Goal: Complete application form

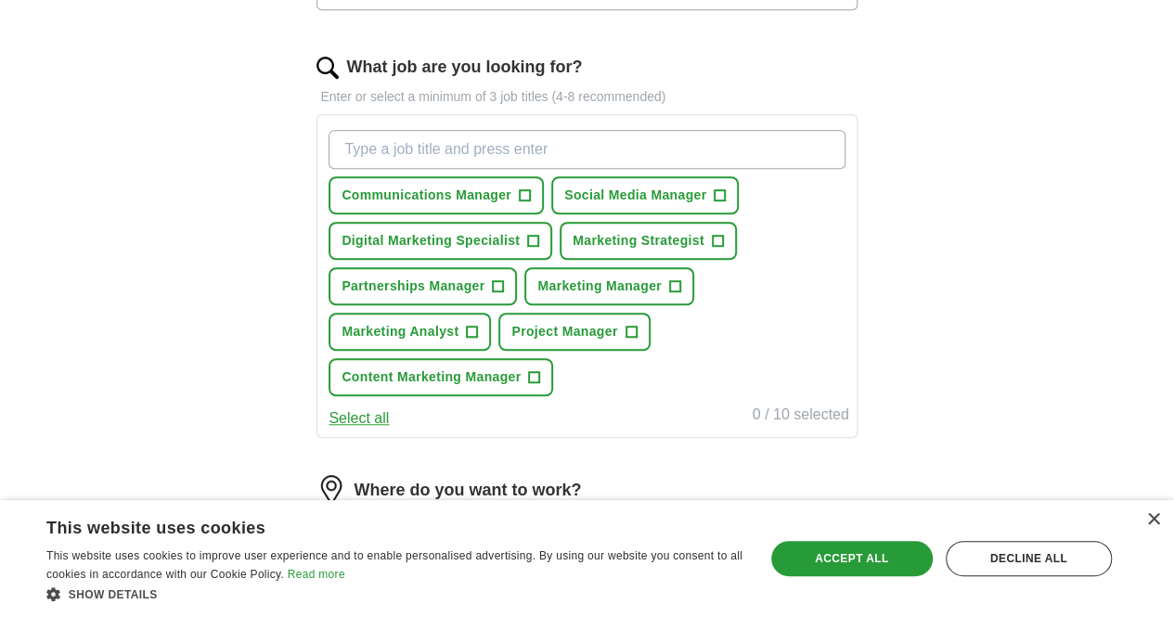
scroll to position [571, 0]
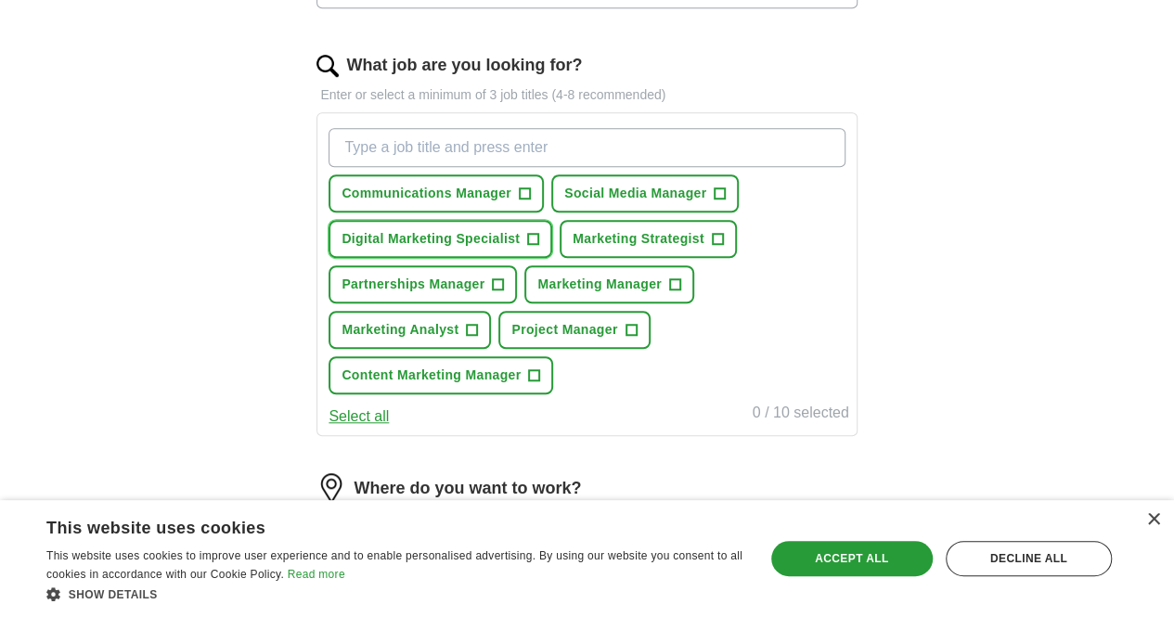
click at [539, 238] on span "+" at bounding box center [533, 239] width 11 height 15
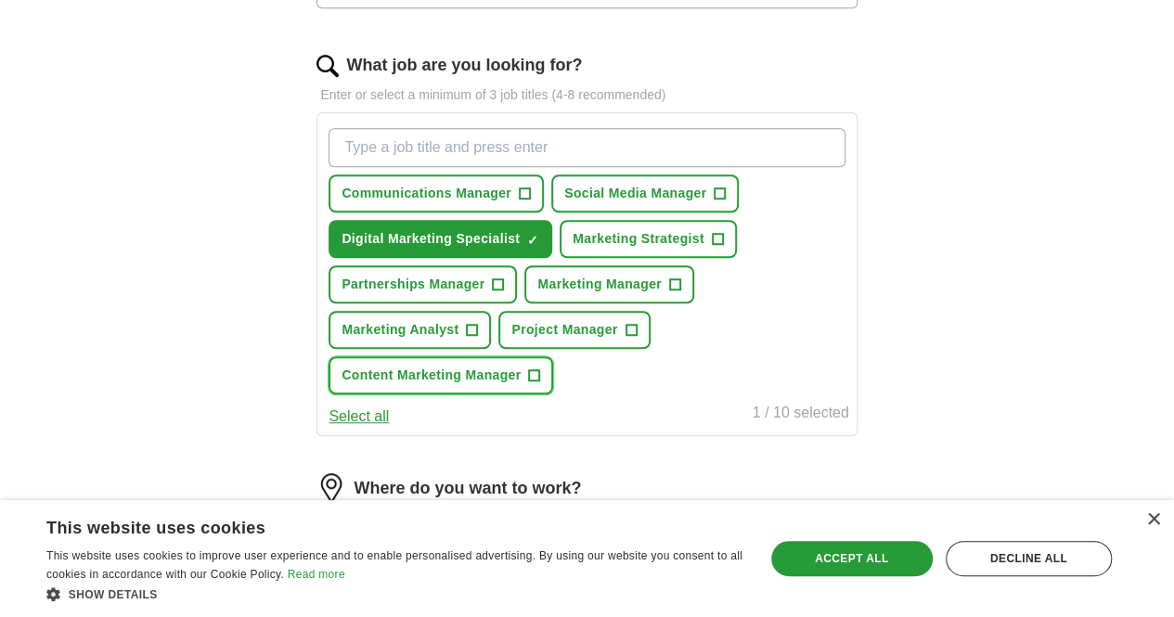
click at [534, 382] on button "Content Marketing Manager +" at bounding box center [440, 375] width 224 height 38
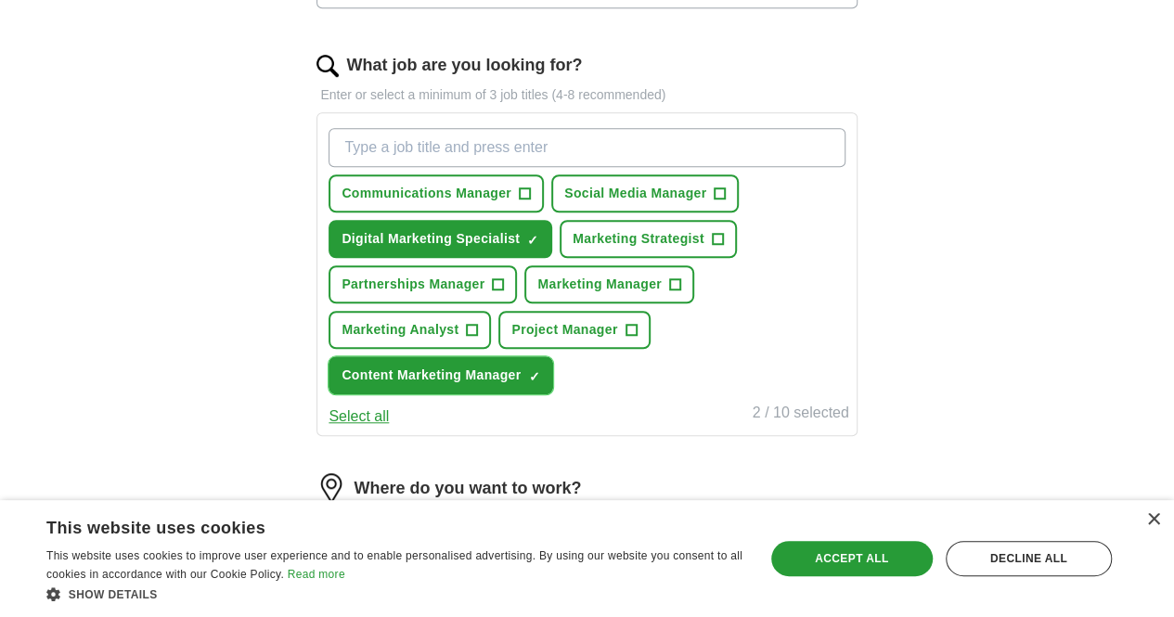
scroll to position [606, 0]
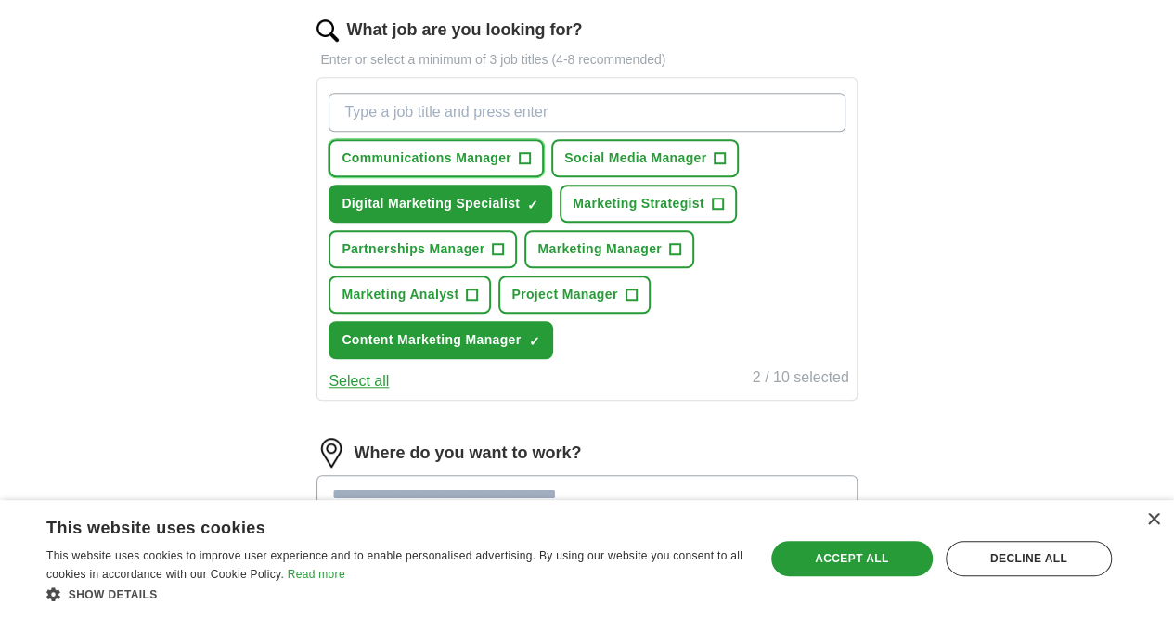
click at [511, 151] on span "Communications Manager" at bounding box center [426, 157] width 170 height 19
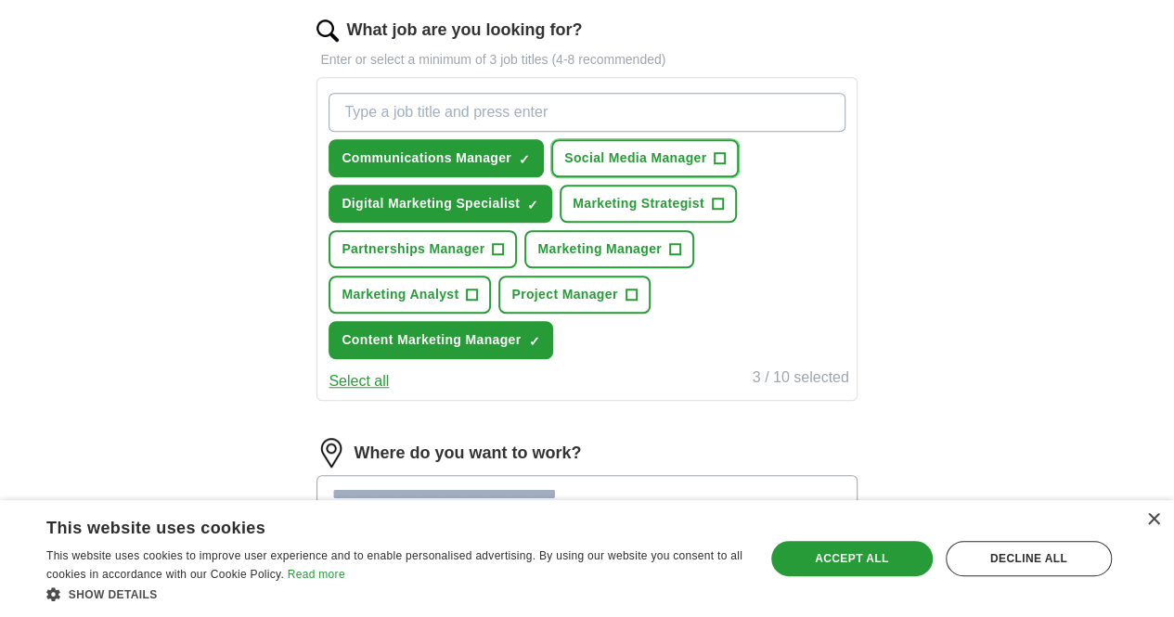
click at [698, 156] on span "Social Media Manager" at bounding box center [635, 157] width 142 height 19
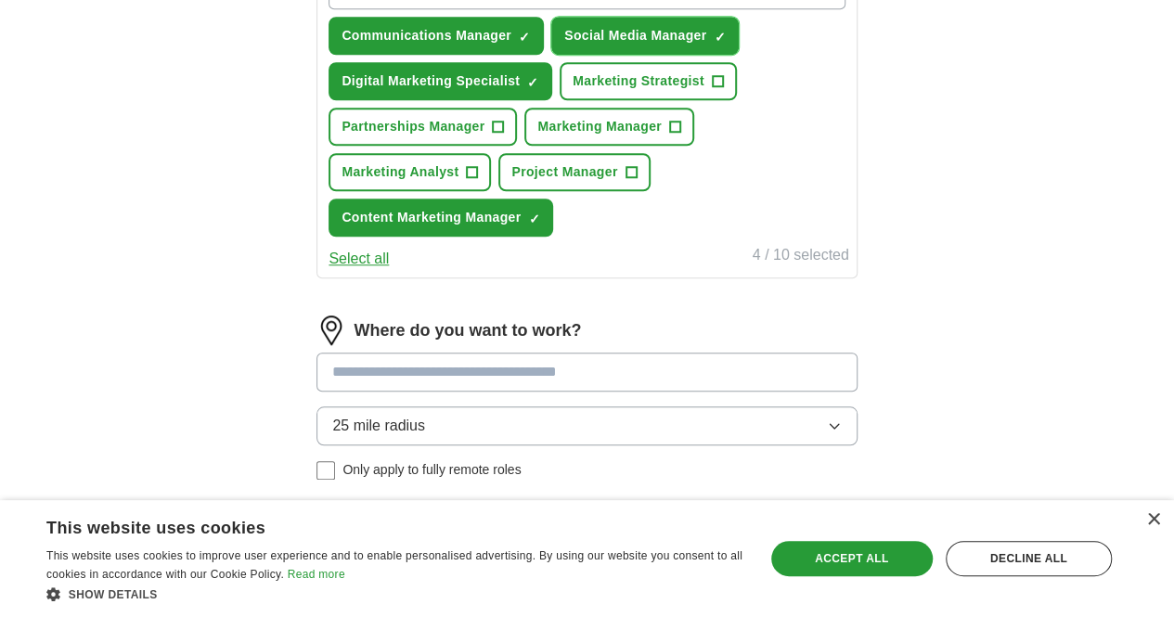
scroll to position [736, 0]
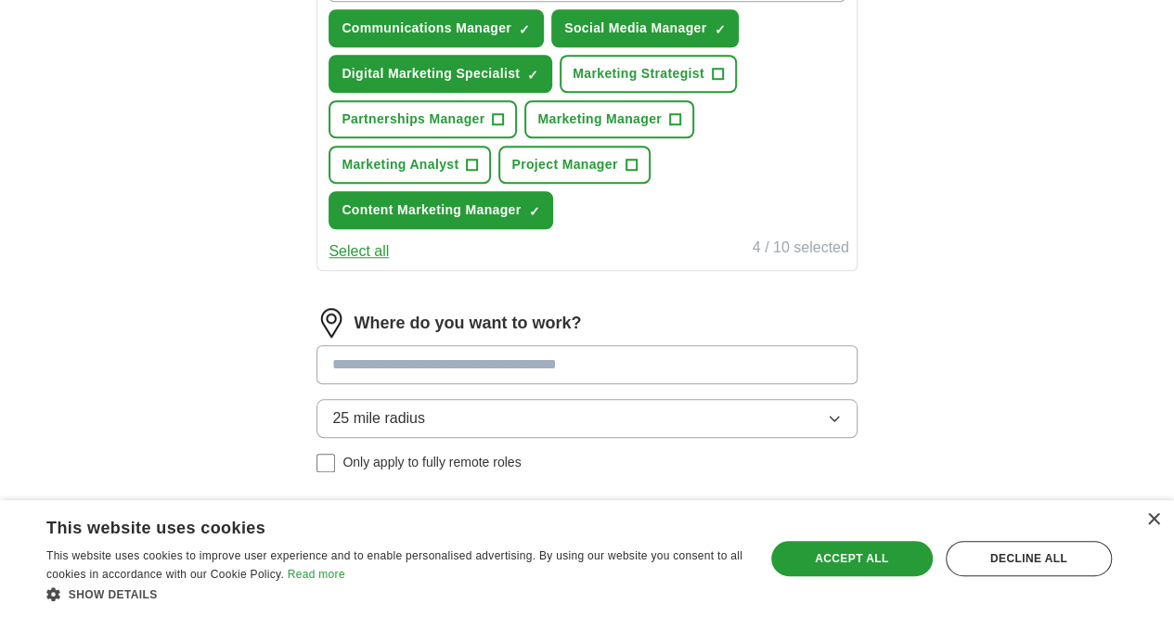
click at [528, 355] on input at bounding box center [586, 364] width 540 height 39
type input "*"
type input "*****"
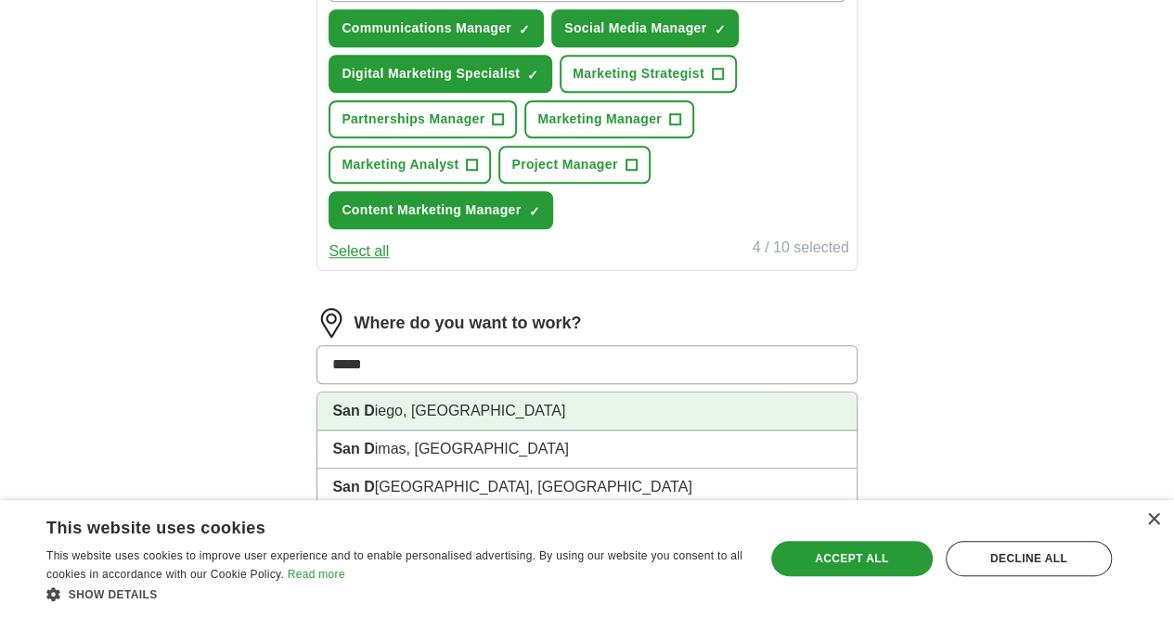
click at [482, 404] on li "[GEOGRAPHIC_DATA], [GEOGRAPHIC_DATA]" at bounding box center [586, 411] width 538 height 38
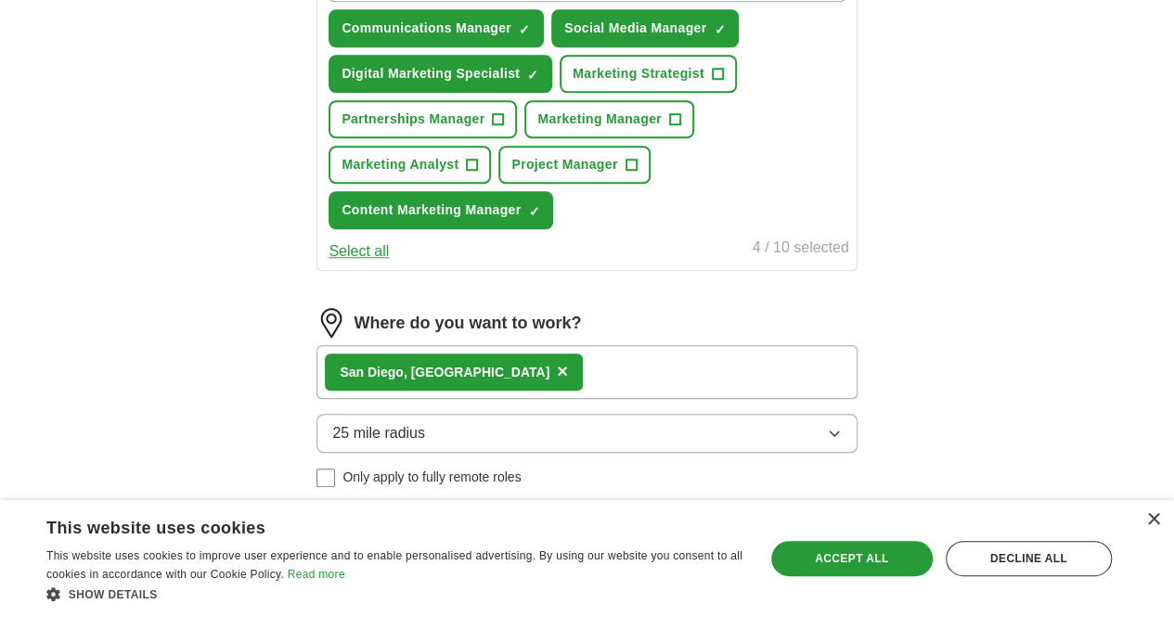
click at [530, 361] on div "San D iego, [GEOGRAPHIC_DATA] ×" at bounding box center [586, 372] width 540 height 54
click at [502, 429] on button "25 mile radius" at bounding box center [586, 433] width 540 height 39
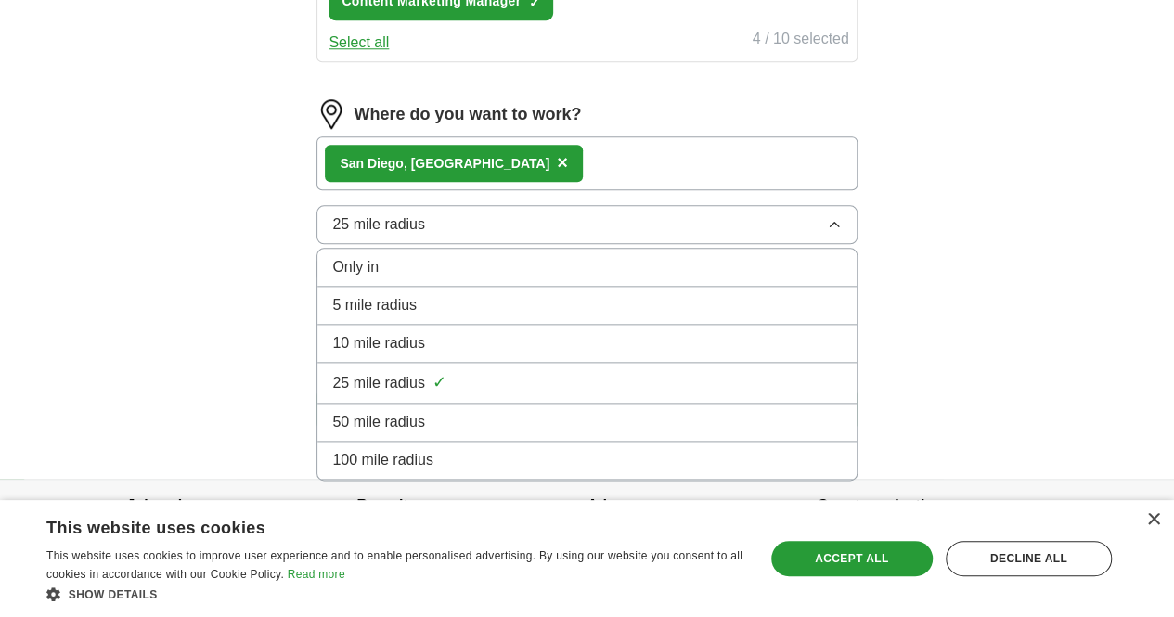
scroll to position [945, 0]
click at [425, 418] on span "50 mile radius" at bounding box center [378, 421] width 93 height 22
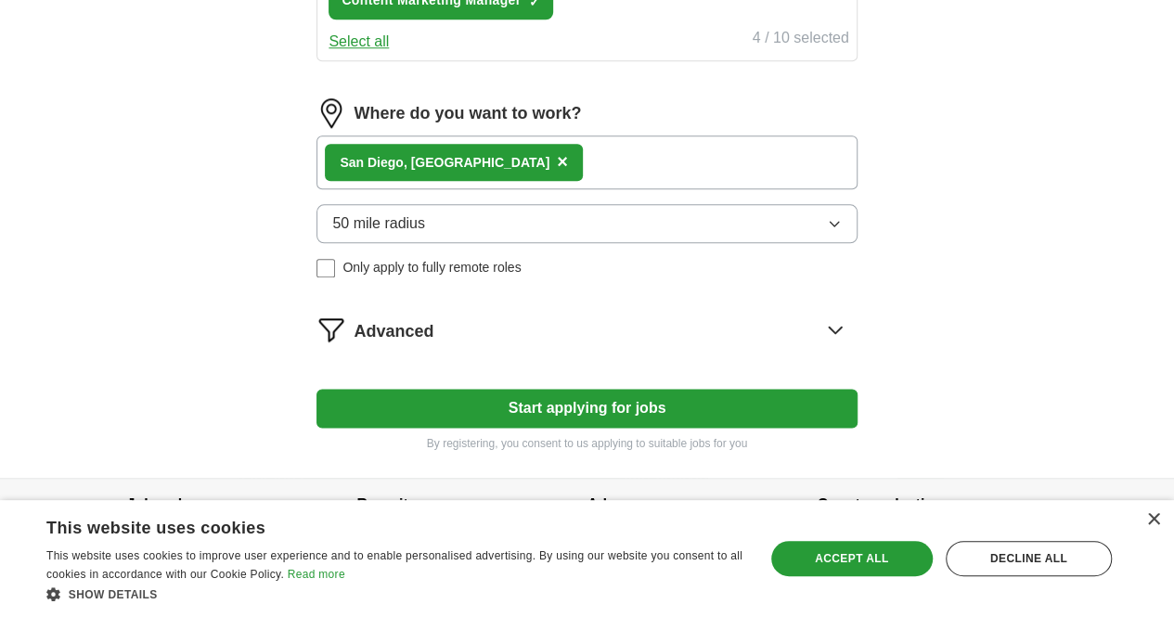
click at [499, 328] on div "Advanced" at bounding box center [604, 329] width 503 height 30
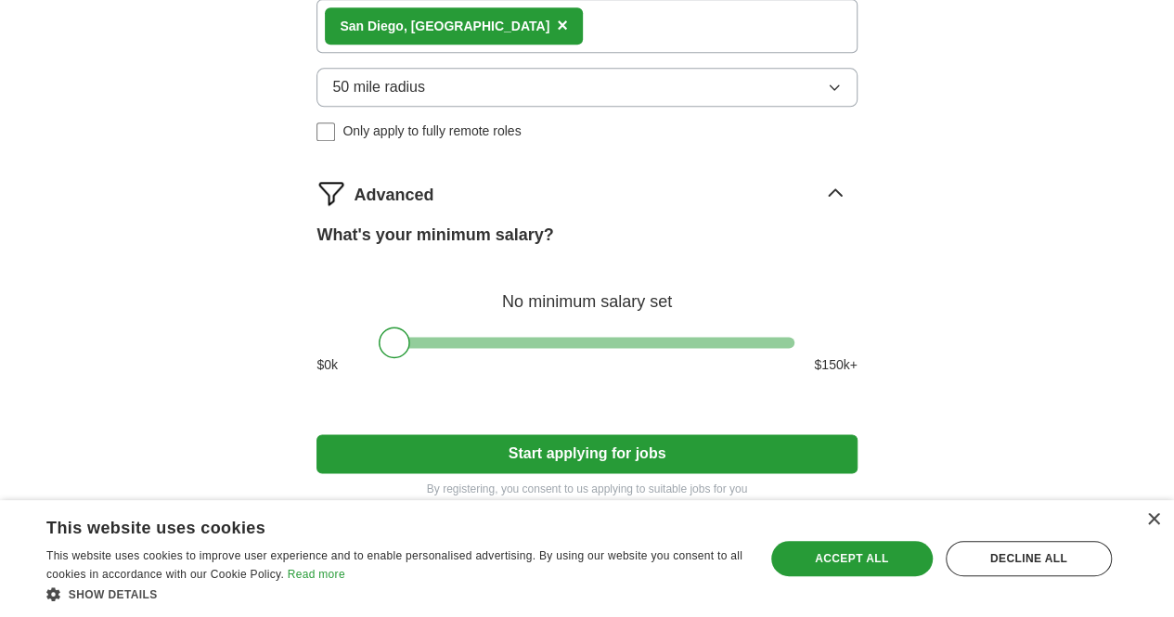
scroll to position [1084, 0]
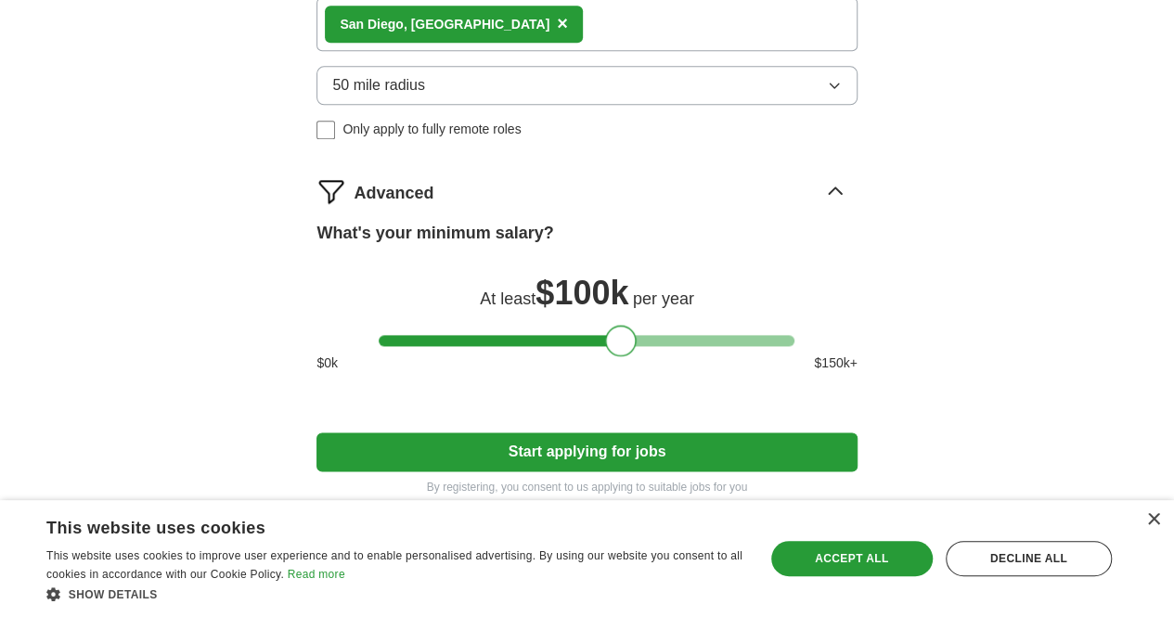
drag, startPoint x: 391, startPoint y: 327, endPoint x: 616, endPoint y: 354, distance: 226.1
click at [616, 354] on div "What's your minimum salary? At least $ 100k per year $ 0 k $ 150 k+" at bounding box center [586, 304] width 540 height 167
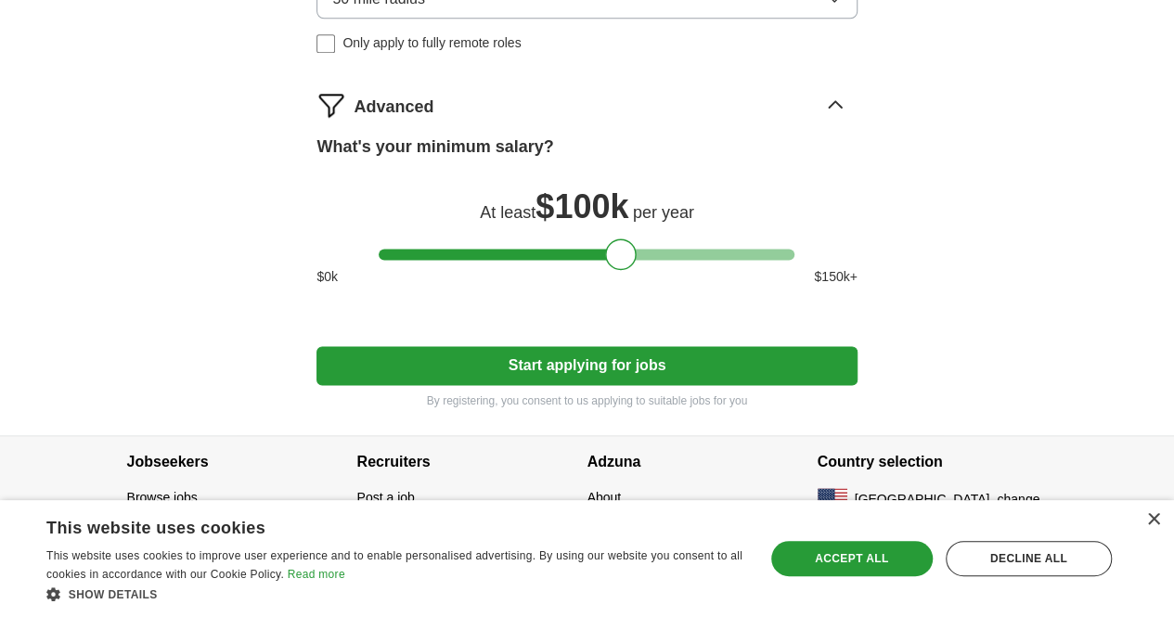
click at [603, 366] on button "Start applying for jobs" at bounding box center [586, 365] width 540 height 39
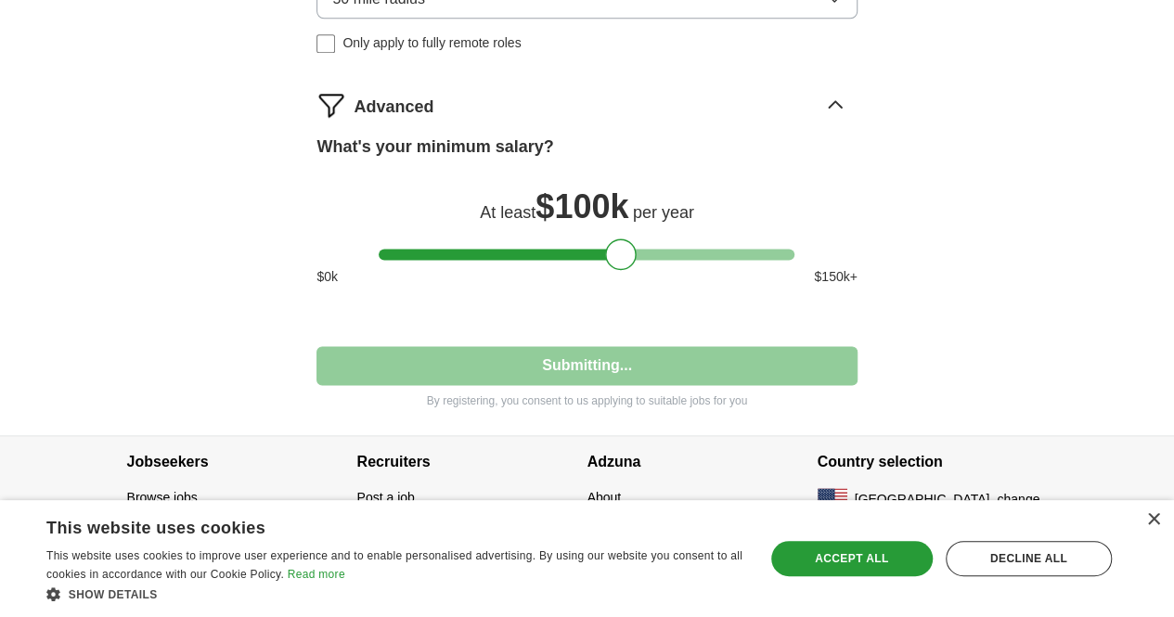
select select "**"
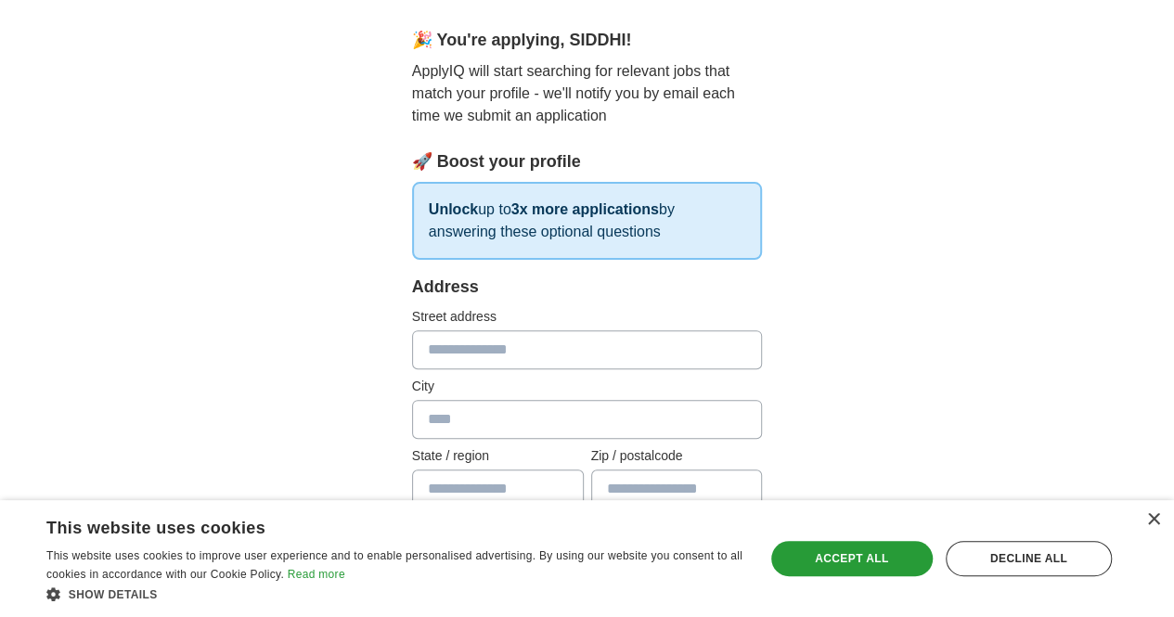
scroll to position [157, 0]
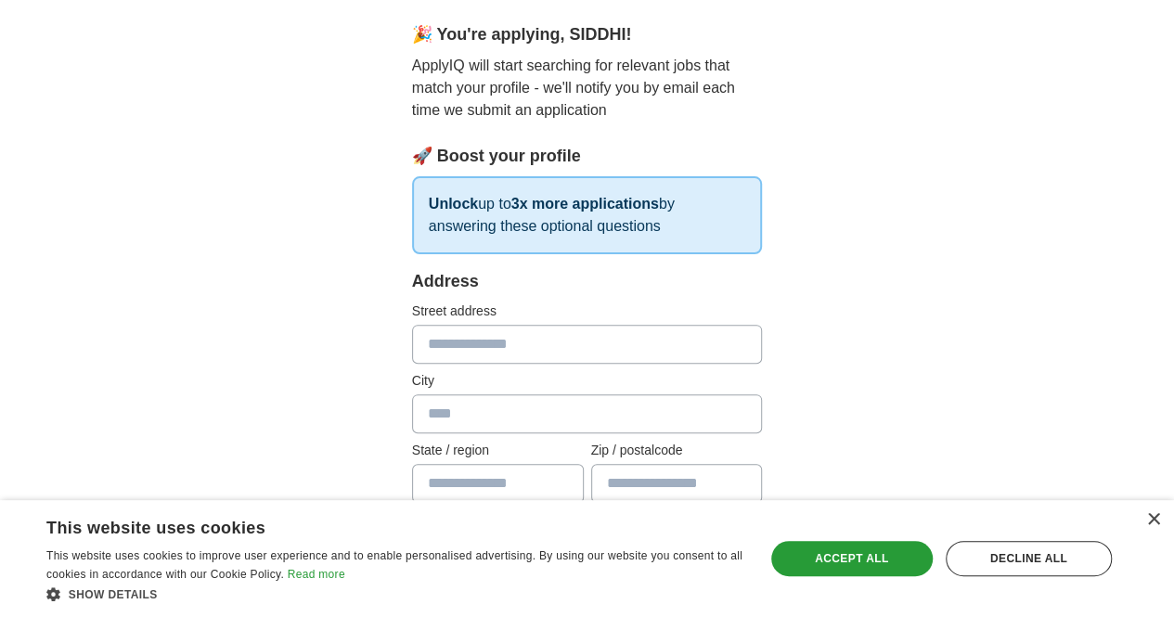
click at [447, 340] on input "text" at bounding box center [587, 344] width 351 height 39
type input "*"
type input "**********"
click at [417, 416] on input "text" at bounding box center [587, 413] width 351 height 39
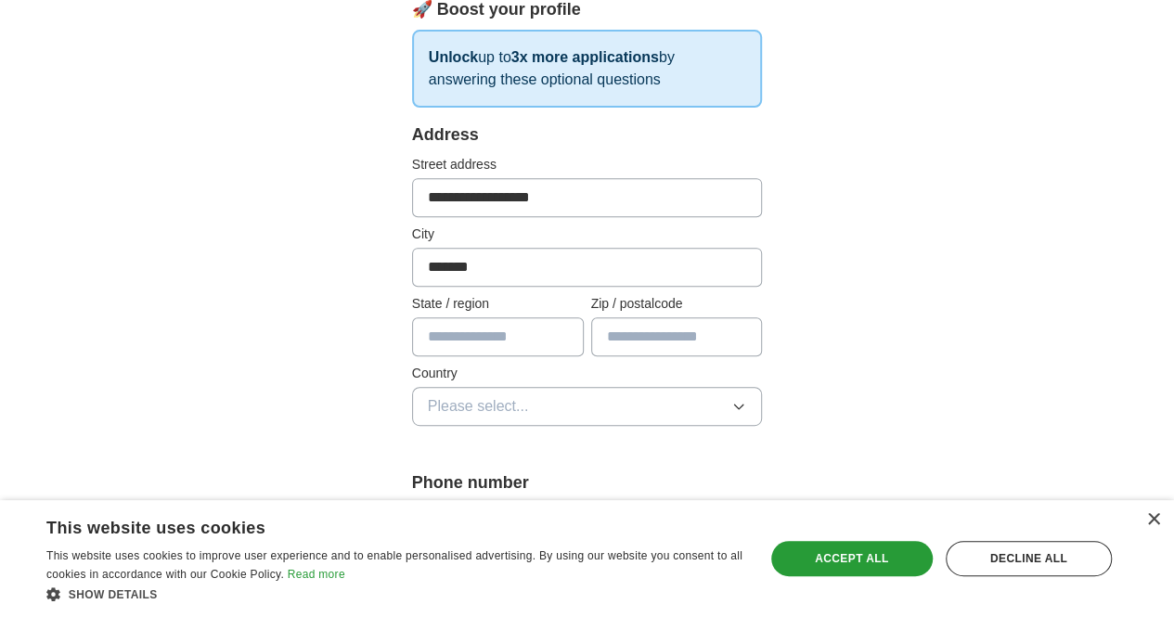
scroll to position [305, 0]
type input "*******"
click at [412, 335] on input "text" at bounding box center [498, 334] width 172 height 39
type input "**********"
click at [683, 327] on input "text" at bounding box center [677, 334] width 172 height 39
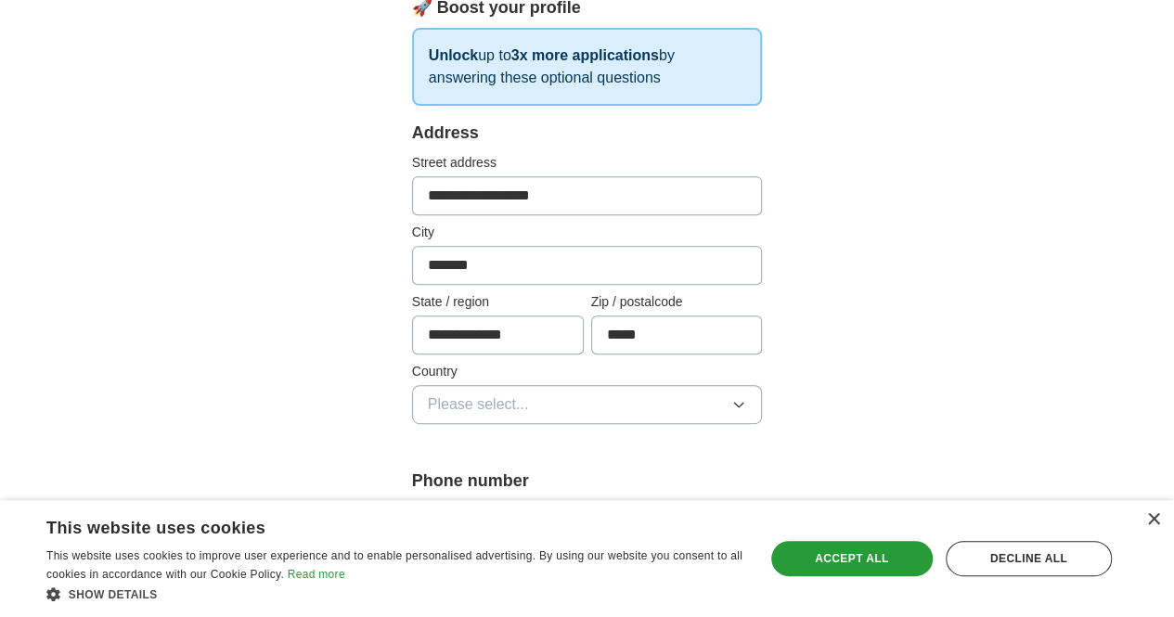
type input "*****"
click at [596, 400] on button "Please select..." at bounding box center [587, 404] width 351 height 39
click at [430, 478] on span "[GEOGRAPHIC_DATA]" at bounding box center [505, 485] width 155 height 22
click at [1002, 549] on div "Decline all" at bounding box center [1028, 558] width 166 height 35
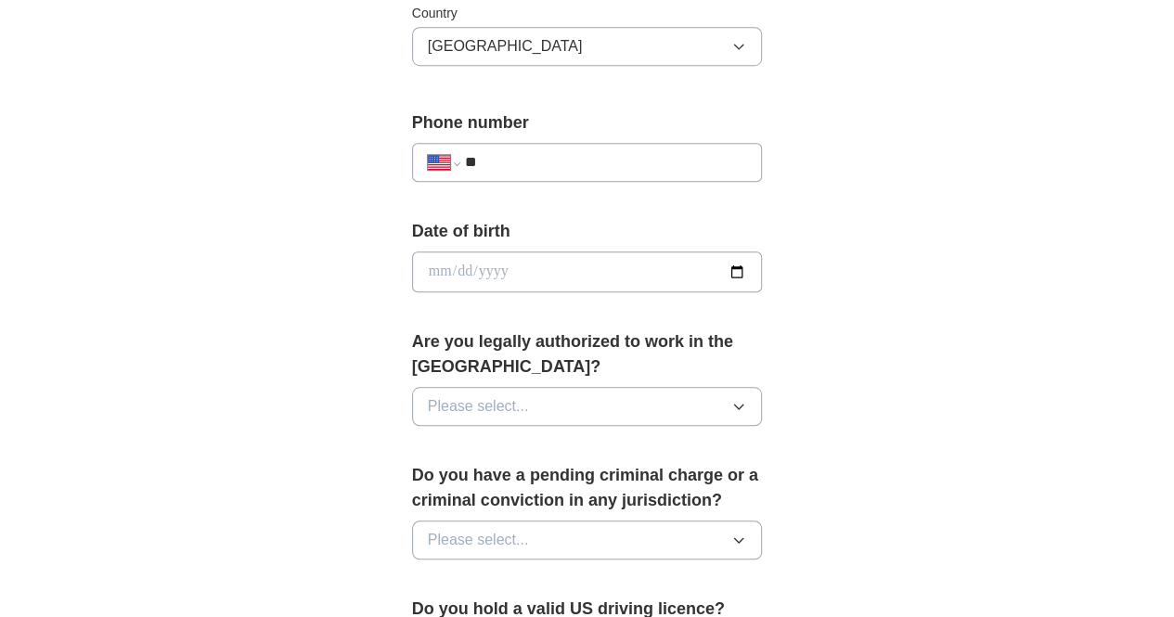
scroll to position [664, 0]
click at [628, 386] on button "Please select..." at bounding box center [587, 405] width 351 height 39
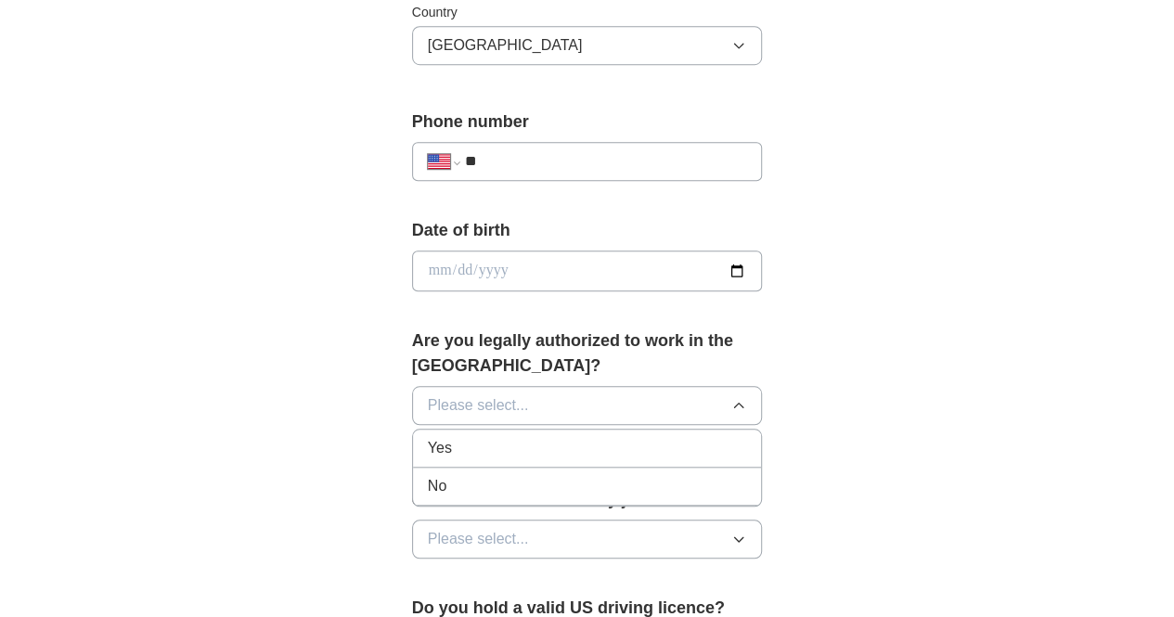
click at [528, 430] on li "Yes" at bounding box center [587, 449] width 349 height 38
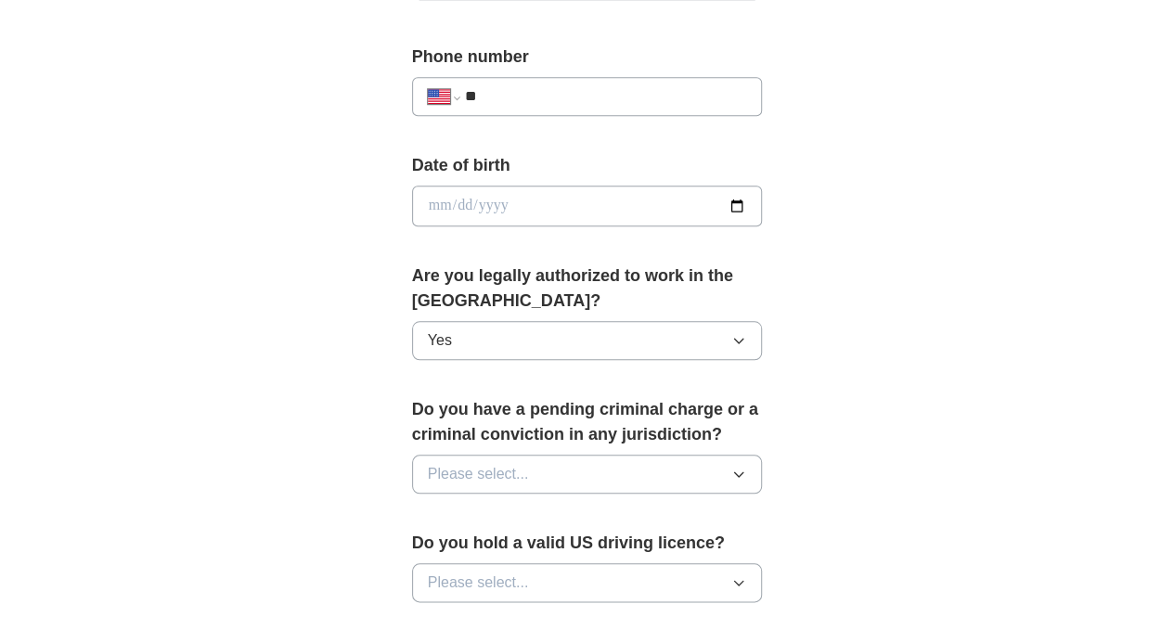
scroll to position [737, 0]
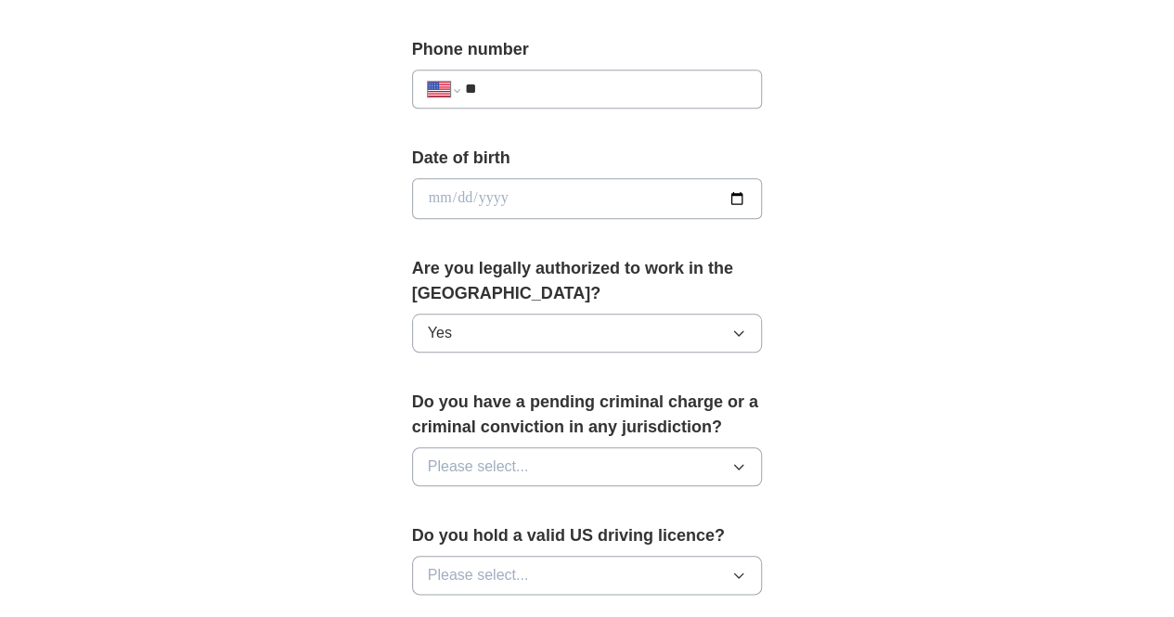
click at [526, 447] on button "Please select..." at bounding box center [587, 466] width 351 height 39
click at [462, 536] on div "No" at bounding box center [587, 547] width 319 height 22
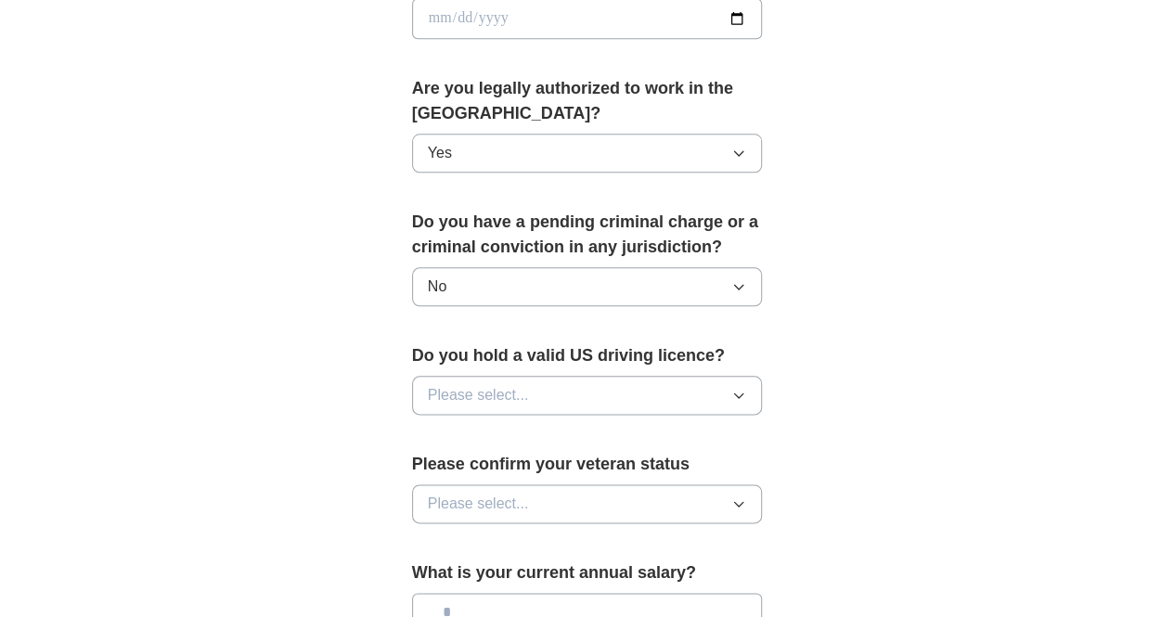
scroll to position [923, 0]
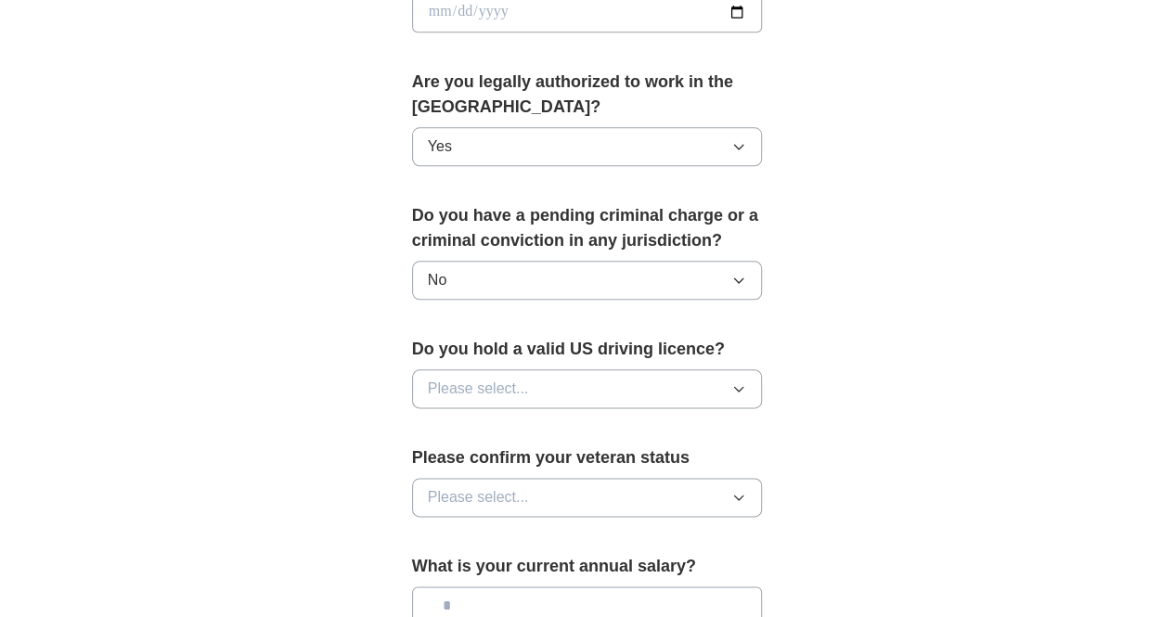
click at [455, 378] on span "Please select..." at bounding box center [478, 389] width 101 height 22
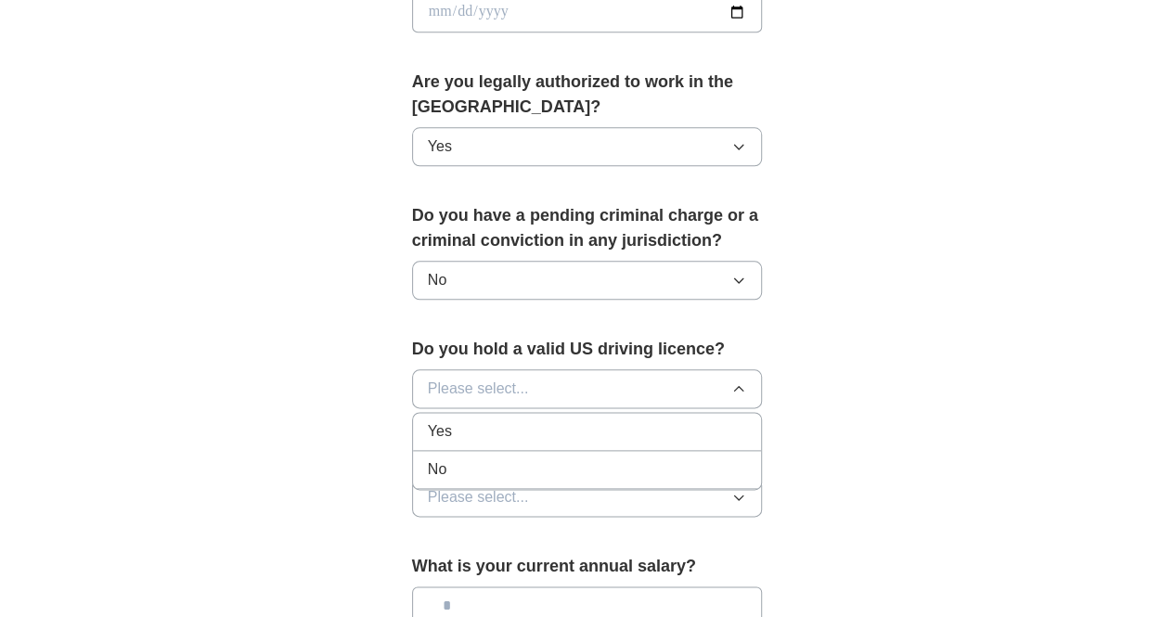
click at [428, 458] on div "No" at bounding box center [587, 469] width 319 height 22
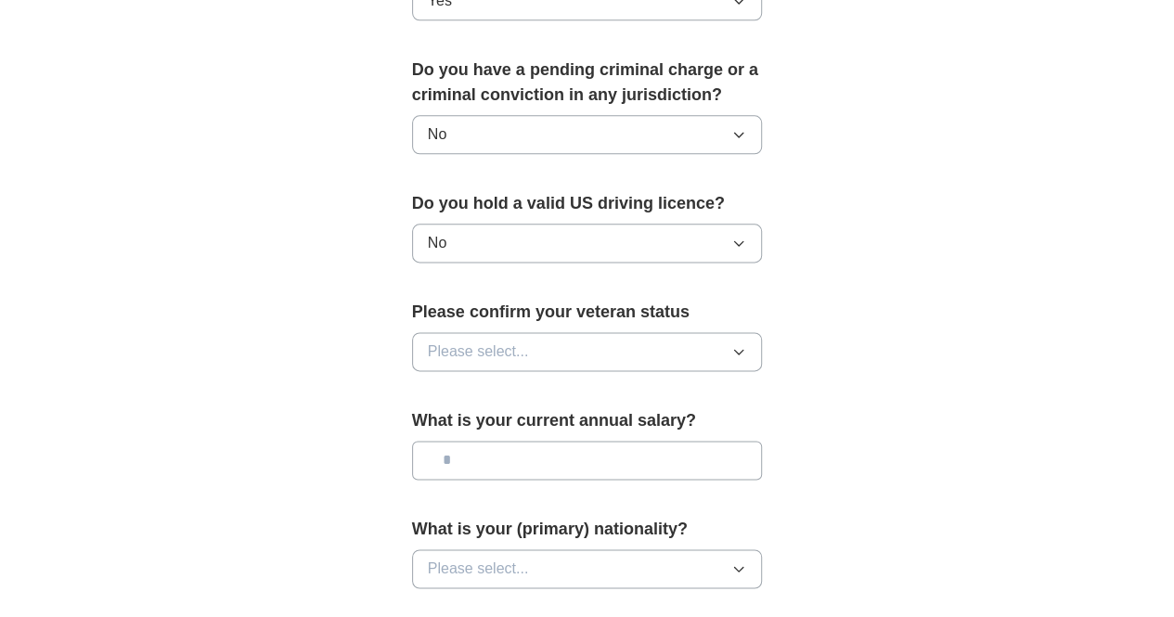
scroll to position [1071, 0]
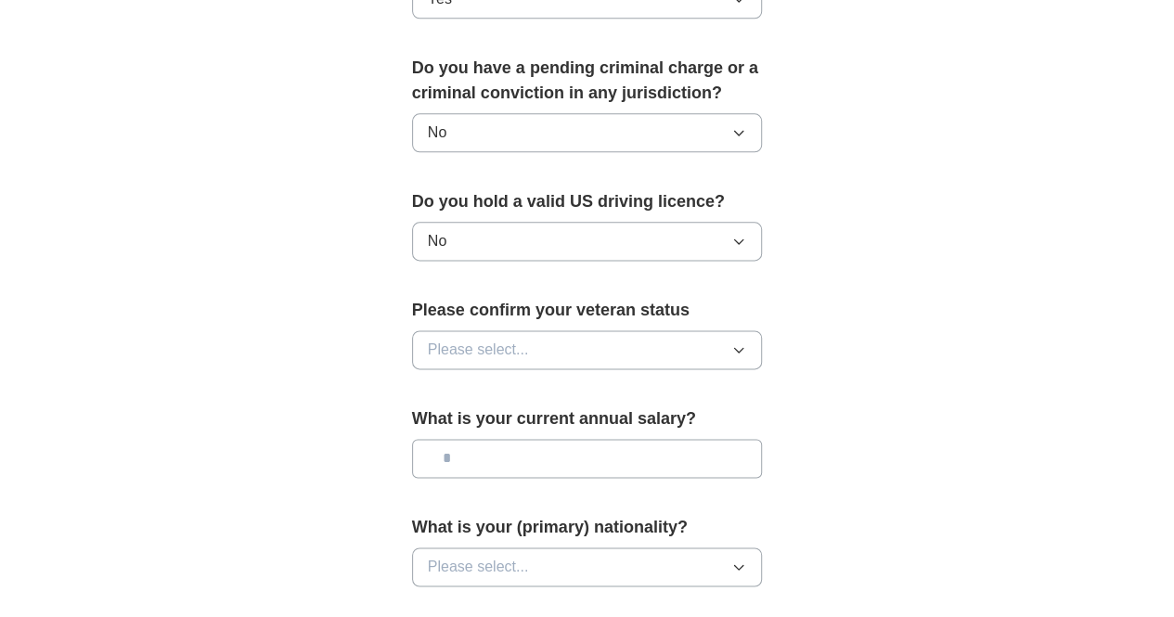
click at [479, 332] on button "Please select..." at bounding box center [587, 349] width 351 height 39
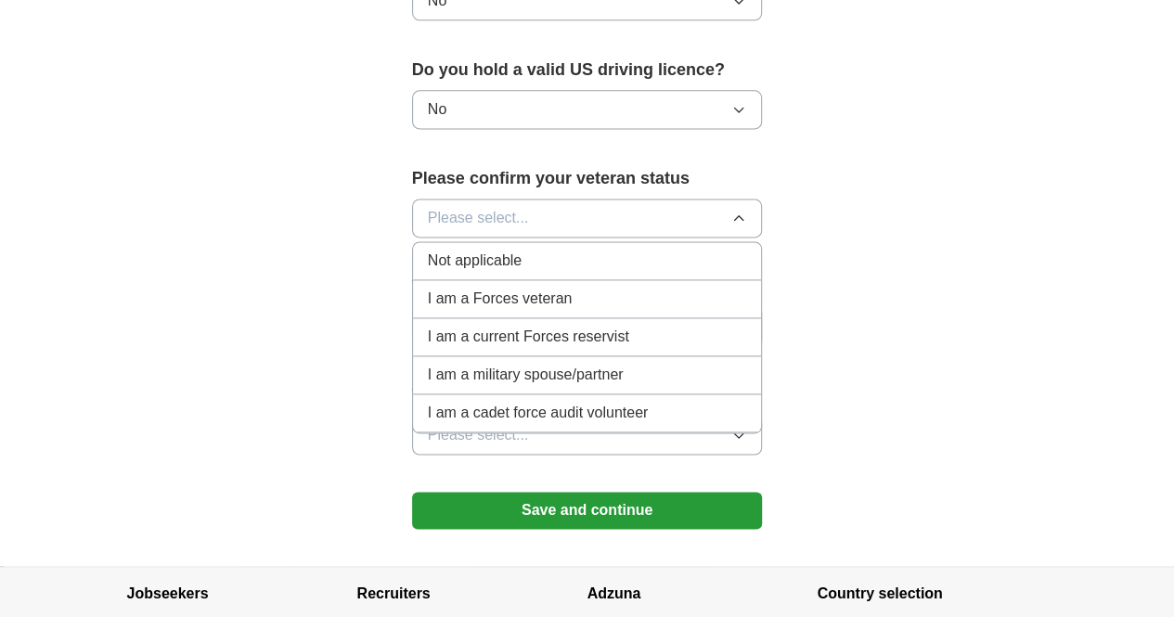
scroll to position [1206, 0]
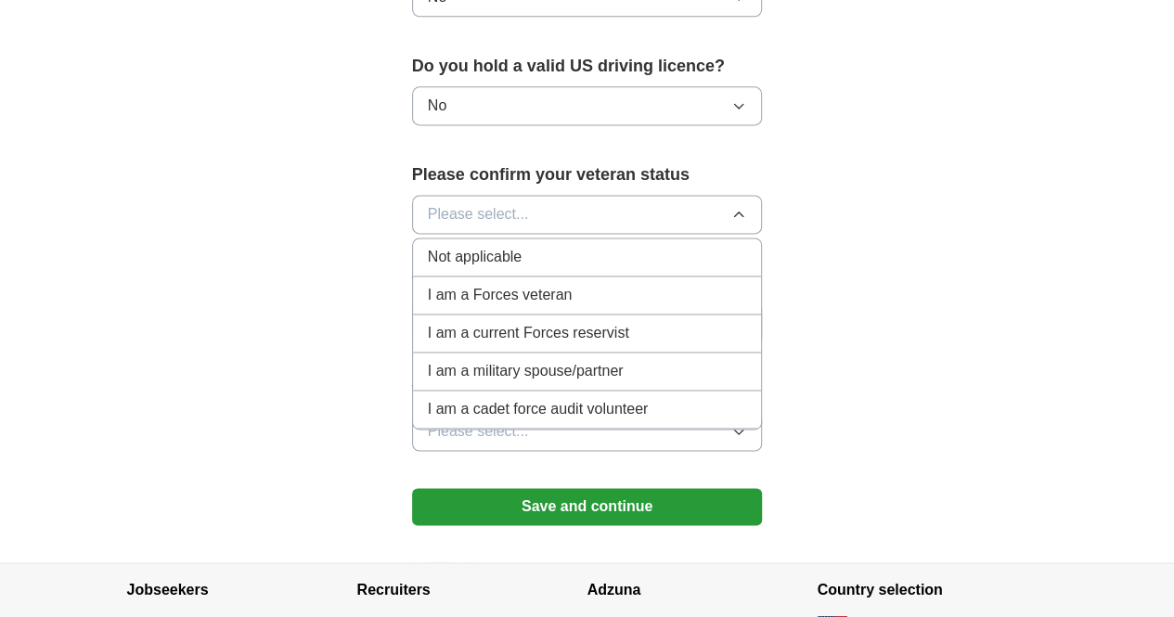
click at [526, 246] on div "Not applicable" at bounding box center [587, 257] width 319 height 22
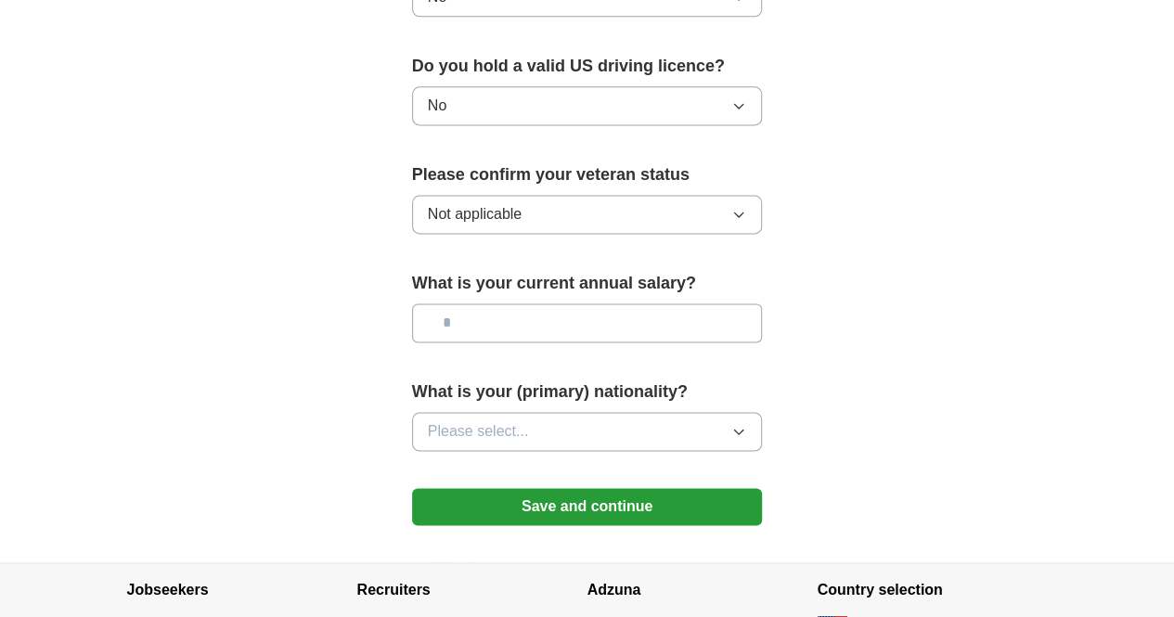
click at [494, 303] on input "text" at bounding box center [587, 322] width 351 height 39
click at [462, 420] on span "Please select..." at bounding box center [478, 431] width 101 height 22
click at [637, 412] on button "Please select..." at bounding box center [587, 431] width 351 height 39
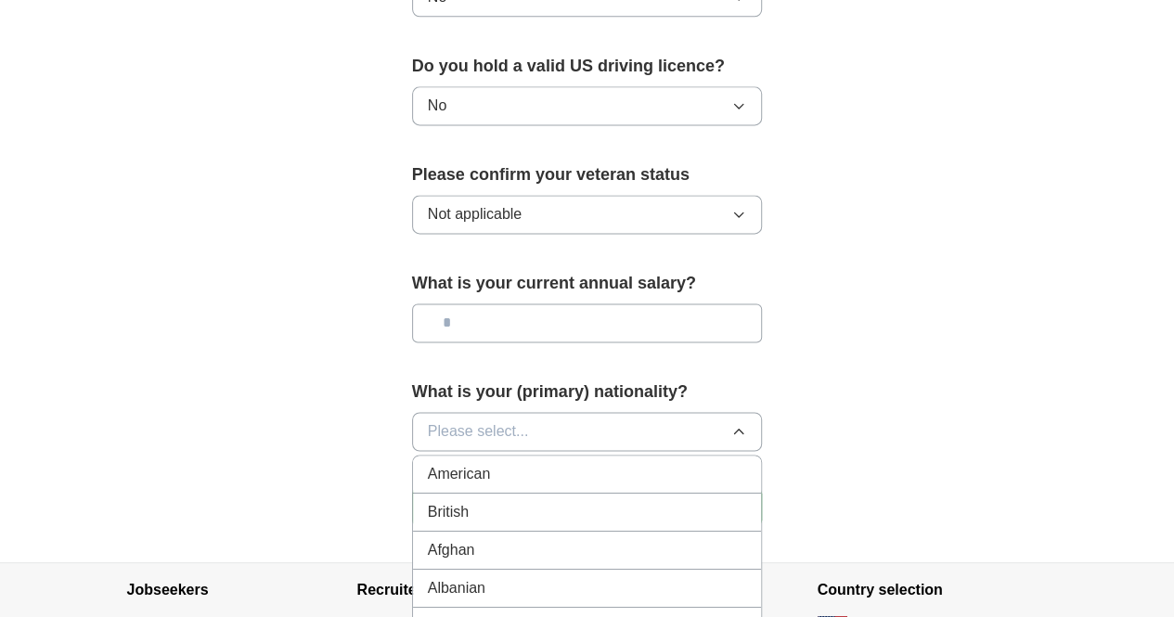
click at [637, 412] on button "Please select..." at bounding box center [587, 431] width 351 height 39
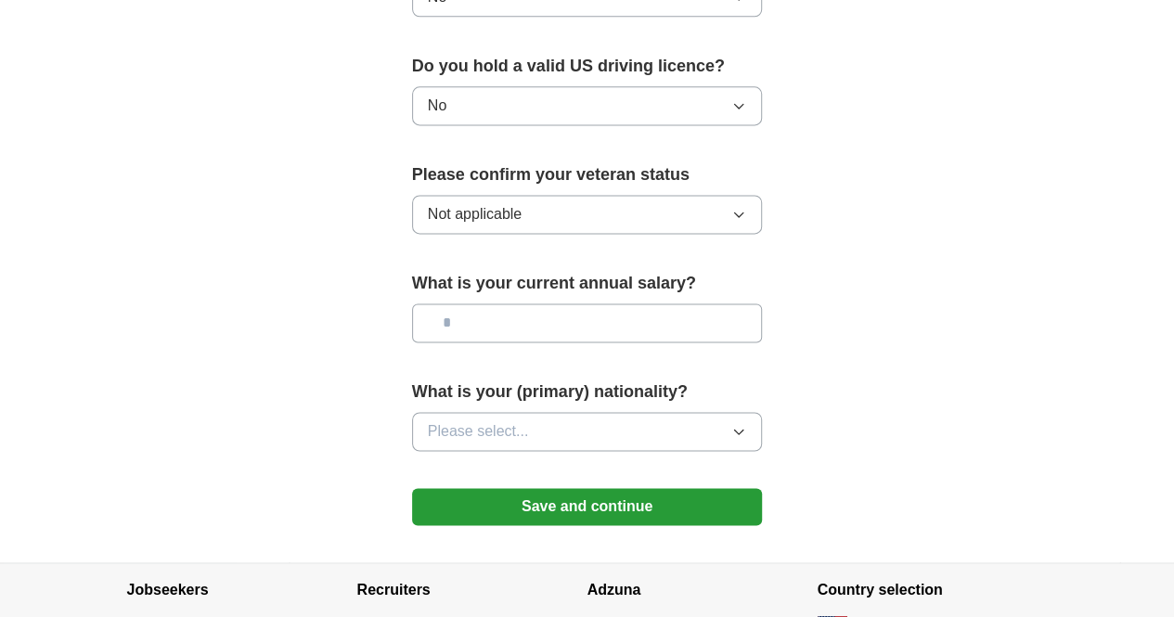
click at [631, 416] on button "Please select..." at bounding box center [587, 431] width 351 height 39
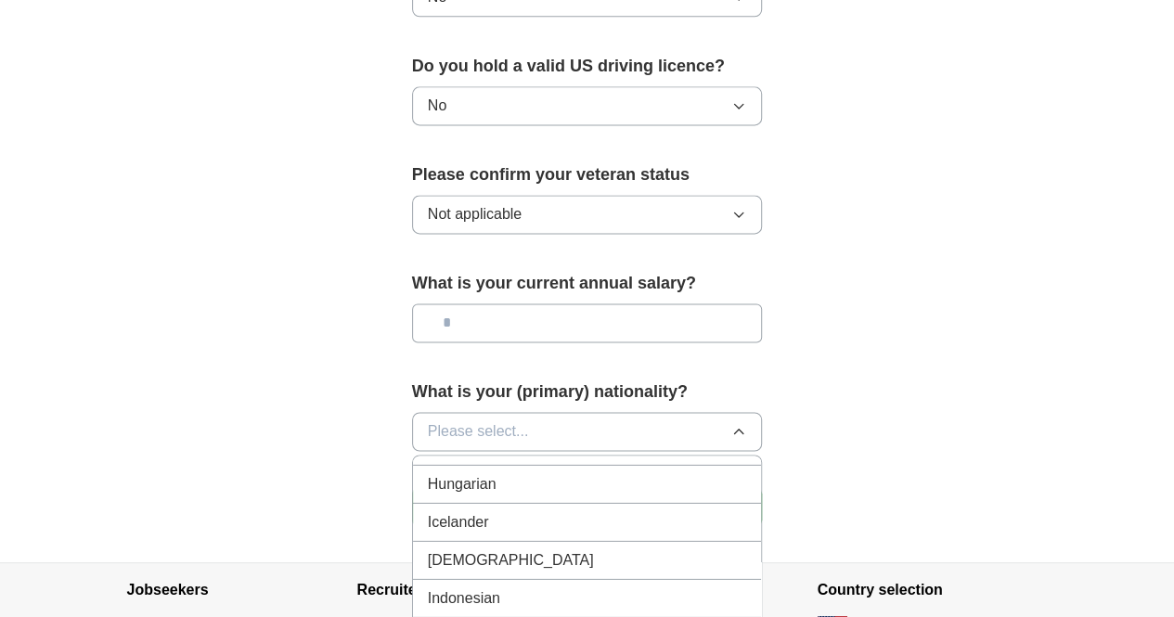
scroll to position [2962, 0]
click at [548, 544] on div "[DEMOGRAPHIC_DATA]" at bounding box center [587, 555] width 319 height 22
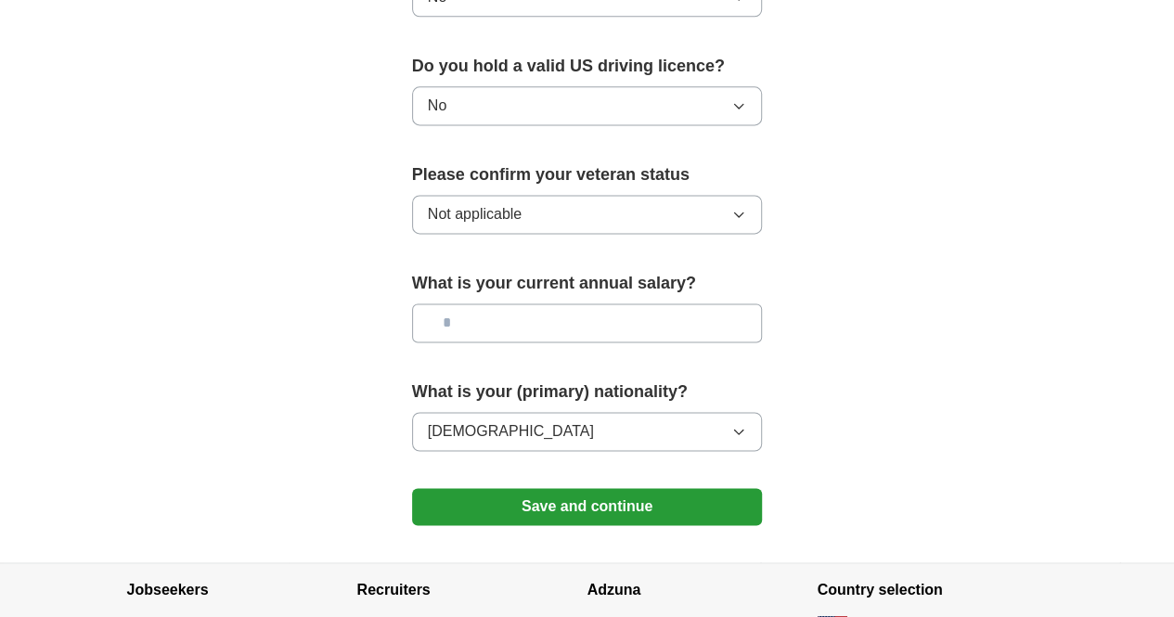
click at [464, 303] on input "text" at bounding box center [587, 322] width 351 height 39
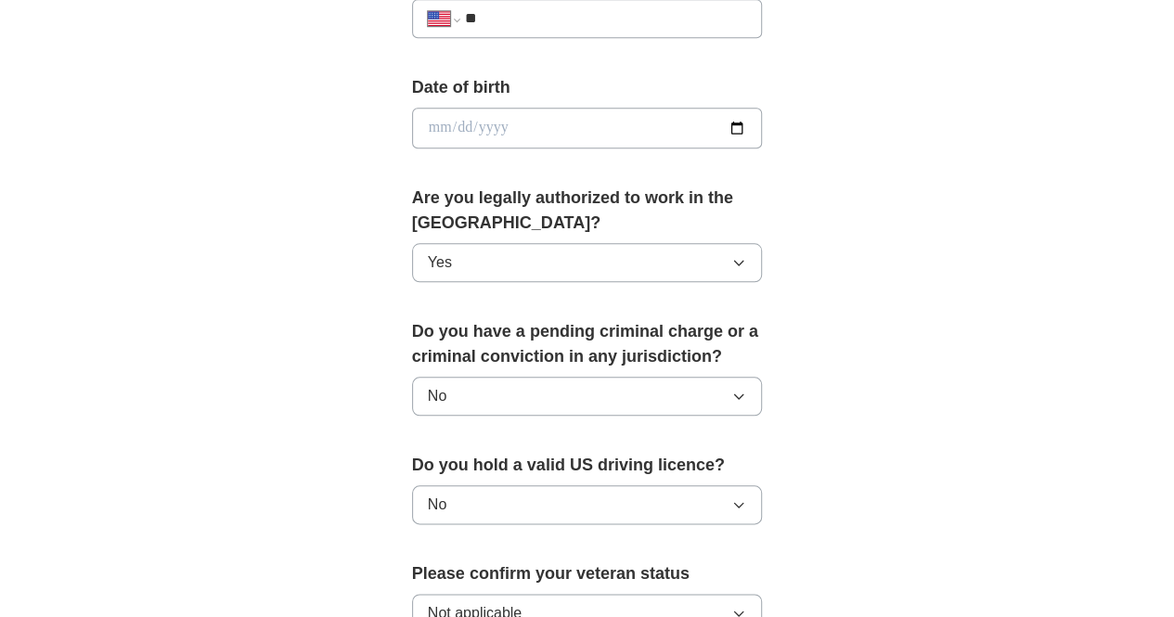
scroll to position [803, 0]
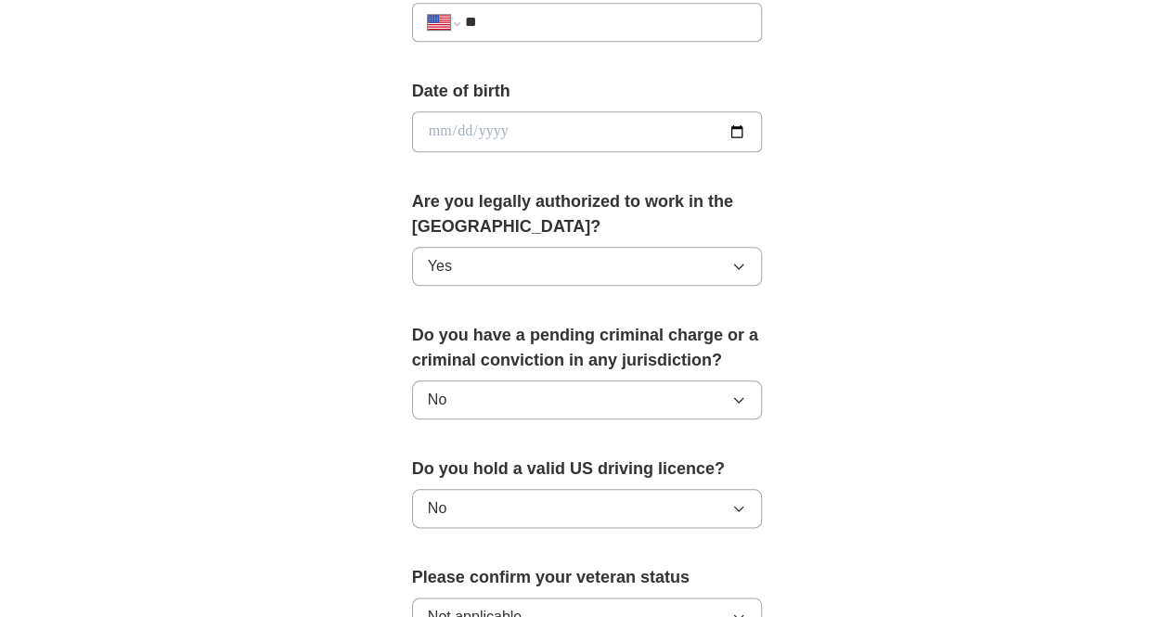
type input "*******"
click at [412, 136] on input "date" at bounding box center [587, 131] width 351 height 41
type input "**********"
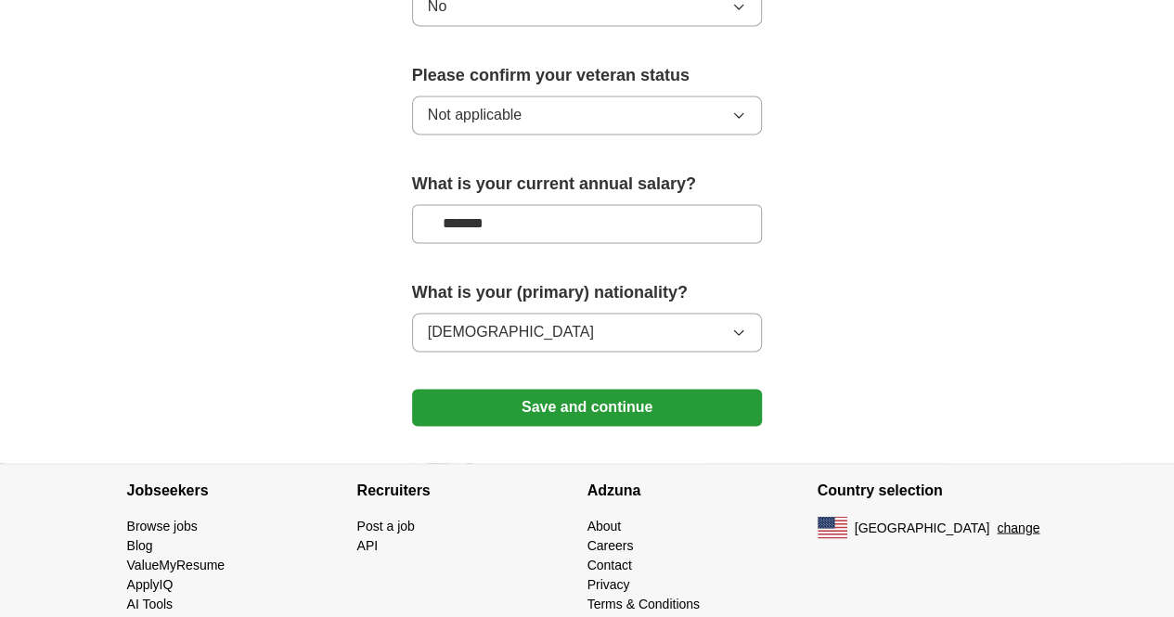
click at [534, 389] on button "Save and continue" at bounding box center [587, 407] width 351 height 37
